Goal: Find specific page/section: Find specific page/section

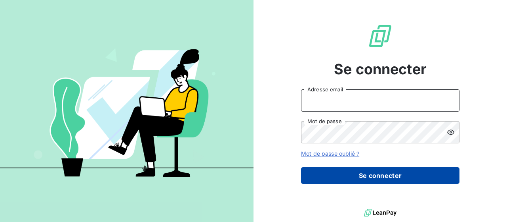
type input "[EMAIL_ADDRESS][DOMAIN_NAME]"
click at [358, 180] on button "Se connecter" at bounding box center [380, 175] width 159 height 17
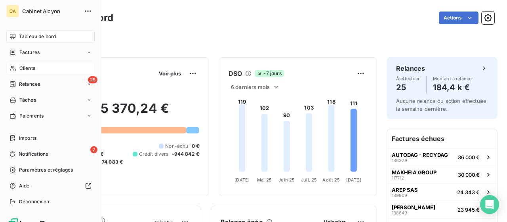
click at [49, 70] on div "Clients" at bounding box center [50, 68] width 88 height 13
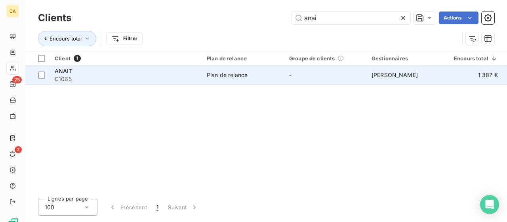
type input "anai"
click at [409, 75] on span "[PERSON_NAME]" at bounding box center [395, 74] width 46 height 7
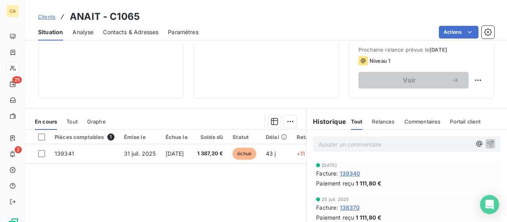
scroll to position [159, 0]
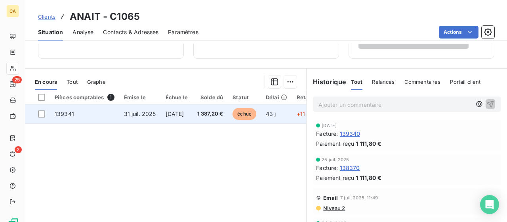
click at [184, 114] on span "[DATE]" at bounding box center [175, 113] width 19 height 7
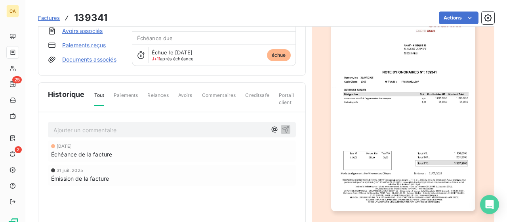
scroll to position [0, 0]
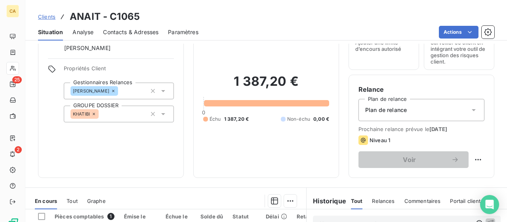
scroll to position [79, 0]
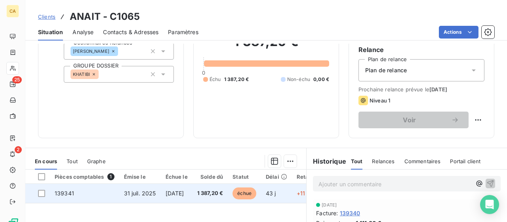
click at [183, 191] on span "[DATE]" at bounding box center [175, 192] width 19 height 7
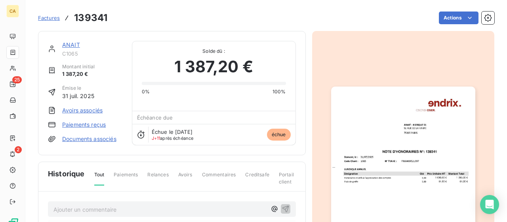
click at [427, 157] on img "button" at bounding box center [403, 188] width 144 height 204
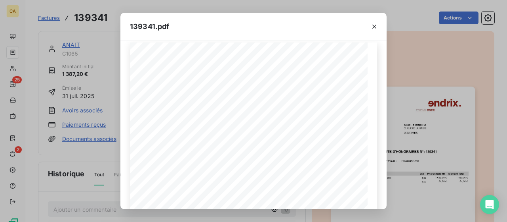
scroll to position [36, 0]
drag, startPoint x: 375, startPoint y: 119, endPoint x: 384, endPoint y: 174, distance: 56.8
click at [384, 174] on div "[DATE] 1065 NOTE D'HONORAIRES N°: 139341 Domont, [GEOGRAPHIC_DATA] : Code Clien…" at bounding box center [253, 124] width 266 height 168
click at [375, 28] on icon "button" at bounding box center [375, 27] width 8 height 8
